Goal: Information Seeking & Learning: Learn about a topic

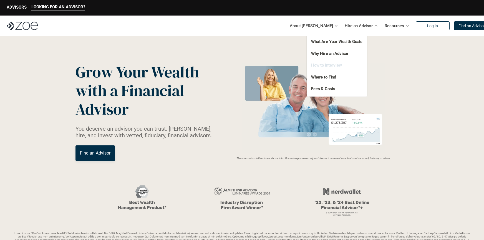
click at [338, 67] on link "How to Interview" at bounding box center [326, 65] width 31 height 5
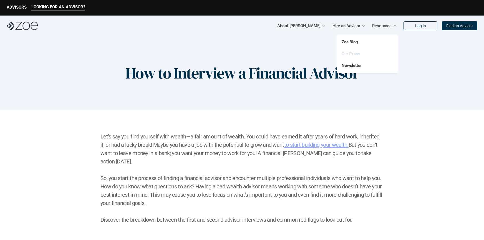
click at [353, 52] on link "Our Press" at bounding box center [351, 53] width 19 height 5
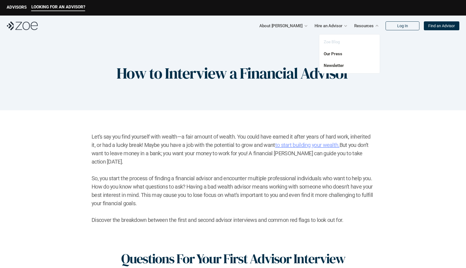
click at [337, 42] on link "Zoe Blog" at bounding box center [332, 41] width 16 height 5
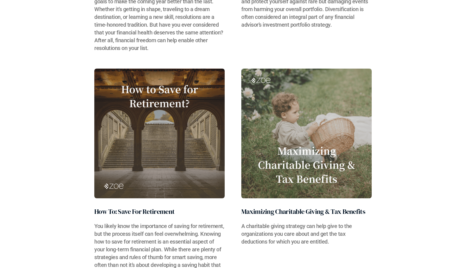
scroll to position [1278, 0]
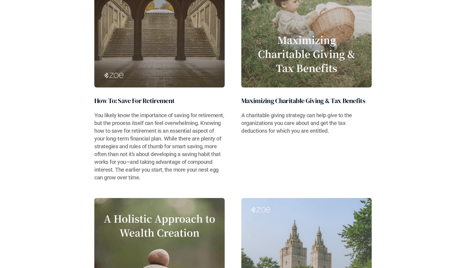
click at [291, 61] on img at bounding box center [307, 23] width 130 height 130
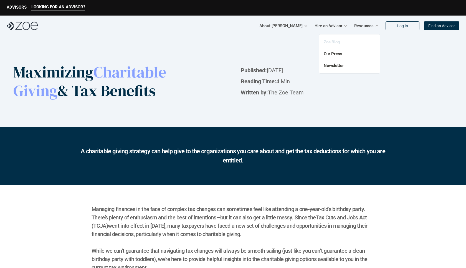
click at [333, 41] on link "Zoe Blog" at bounding box center [332, 41] width 16 height 5
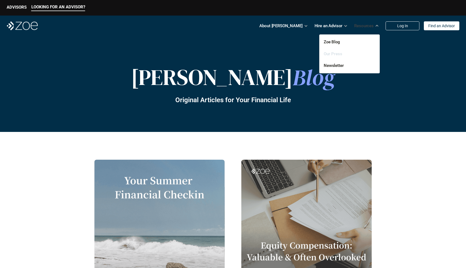
click at [334, 53] on link "Our Press" at bounding box center [333, 53] width 19 height 5
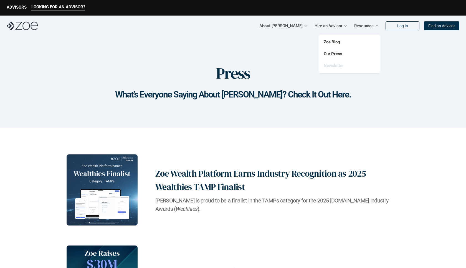
click at [328, 63] on link "Newsletter" at bounding box center [334, 65] width 20 height 5
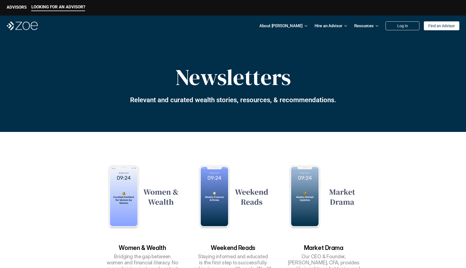
click at [215, 199] on img at bounding box center [233, 196] width 85 height 85
click at [302, 27] on p "About [PERSON_NAME]" at bounding box center [281, 26] width 43 height 8
click at [298, 27] on p "About [PERSON_NAME]" at bounding box center [281, 26] width 43 height 8
click at [306, 27] on div at bounding box center [306, 26] width 4 height 4
click at [297, 26] on p "About [PERSON_NAME]" at bounding box center [281, 26] width 43 height 8
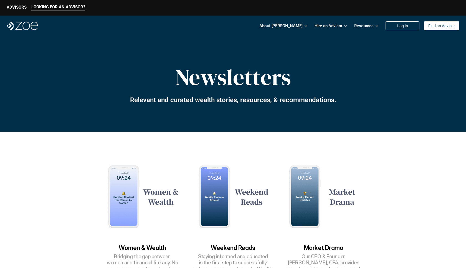
click at [291, 12] on div "LOOKING FOR AN ADVISOR? ADVISORS" at bounding box center [233, 8] width 466 height 16
drag, startPoint x: 241, startPoint y: 17, endPoint x: 237, endPoint y: 22, distance: 5.9
click at [239, 20] on div "About [PERSON_NAME] Hire an Advisor Resources Log In Find an Advisor" at bounding box center [233, 26] width 466 height 21
drag, startPoint x: 291, startPoint y: 143, endPoint x: 294, endPoint y: 143, distance: 3.1
click at [293, 144] on div "Women & Wealth Bridging the gap between women and financial literacy. No manspl…" at bounding box center [233, 219] width 266 height 174
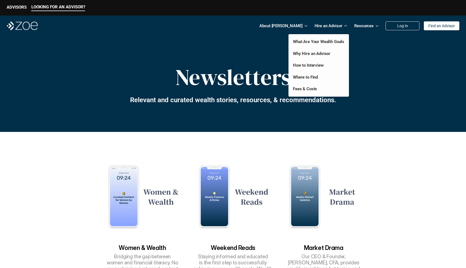
click at [324, 29] on p "Hire an Advisor" at bounding box center [329, 26] width 28 height 8
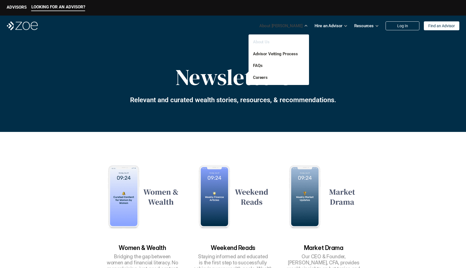
click at [265, 43] on link "About Us" at bounding box center [261, 41] width 17 height 5
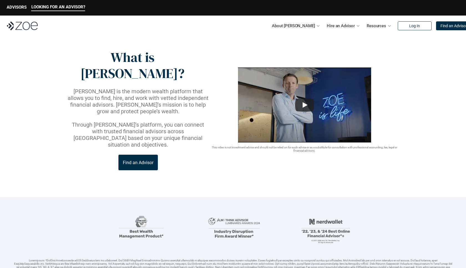
click at [152, 155] on link "Find an Advisor" at bounding box center [138, 163] width 39 height 16
